Goal: Navigation & Orientation: Find specific page/section

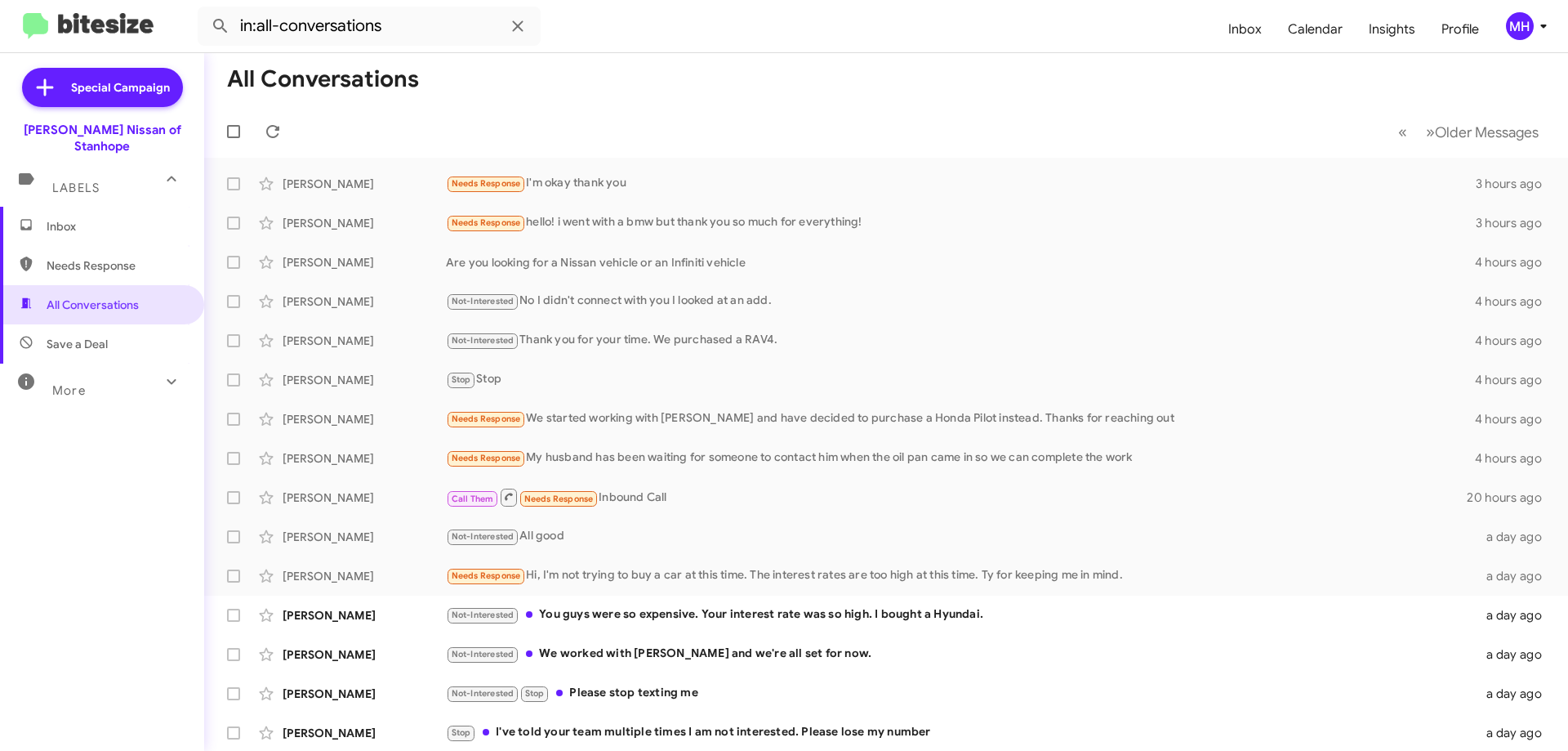
click at [59, 218] on span "Inbox" at bounding box center [115, 226] width 139 height 16
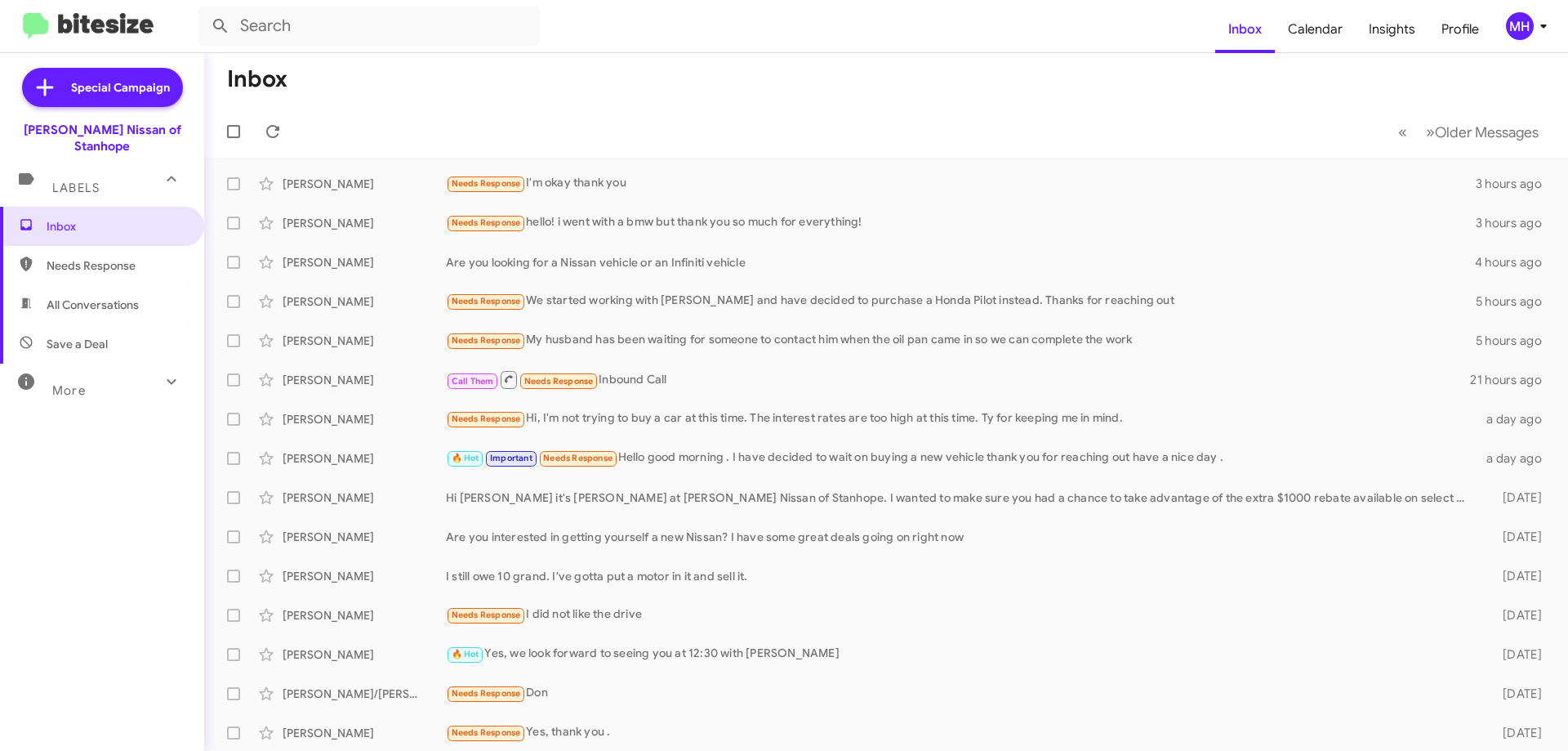
click at [64, 257] on span "Needs Response" at bounding box center [115, 265] width 139 height 16
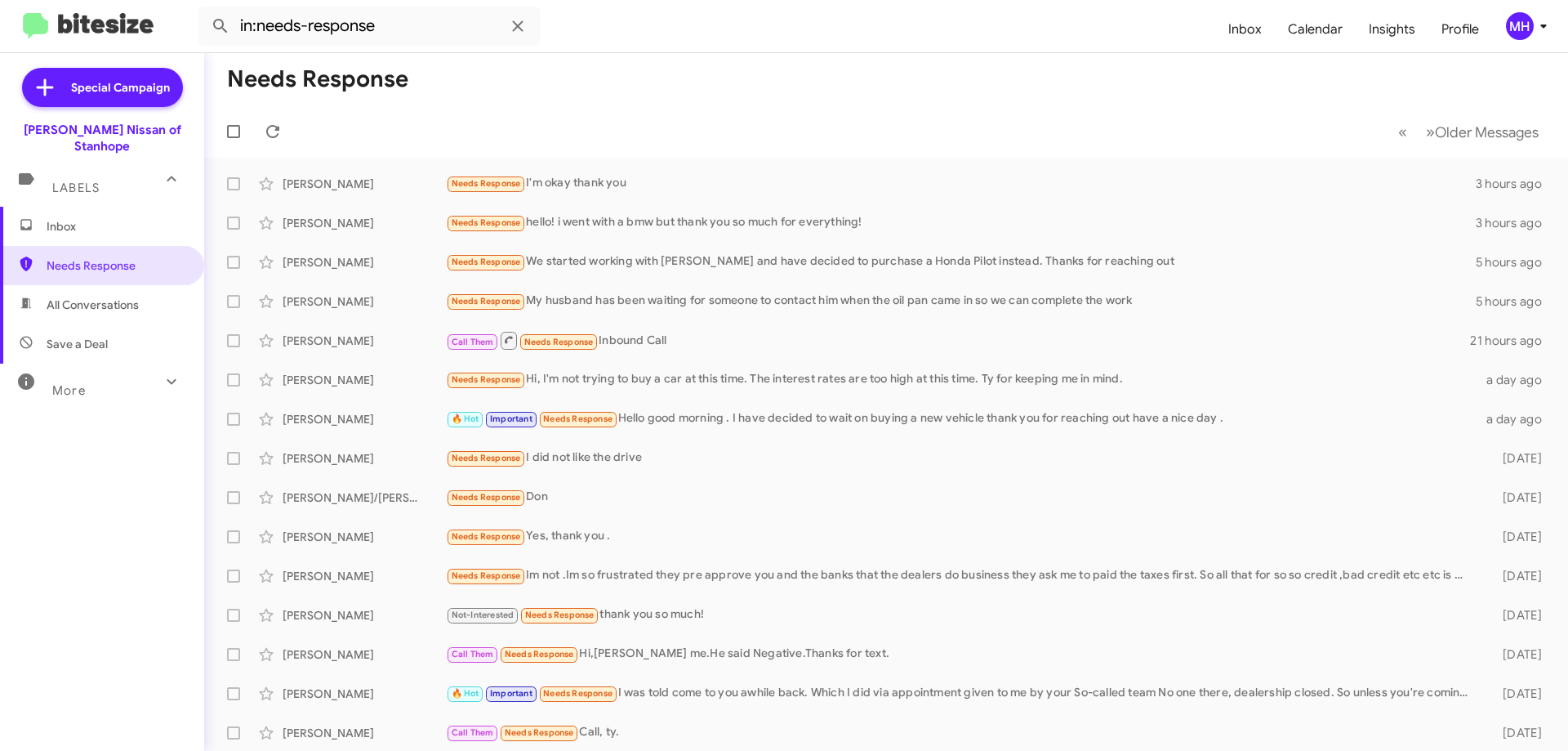
click at [87, 296] on span "All Conversations" at bounding box center [92, 304] width 92 height 16
type input "in:all-conversations"
